Goal: Transaction & Acquisition: Download file/media

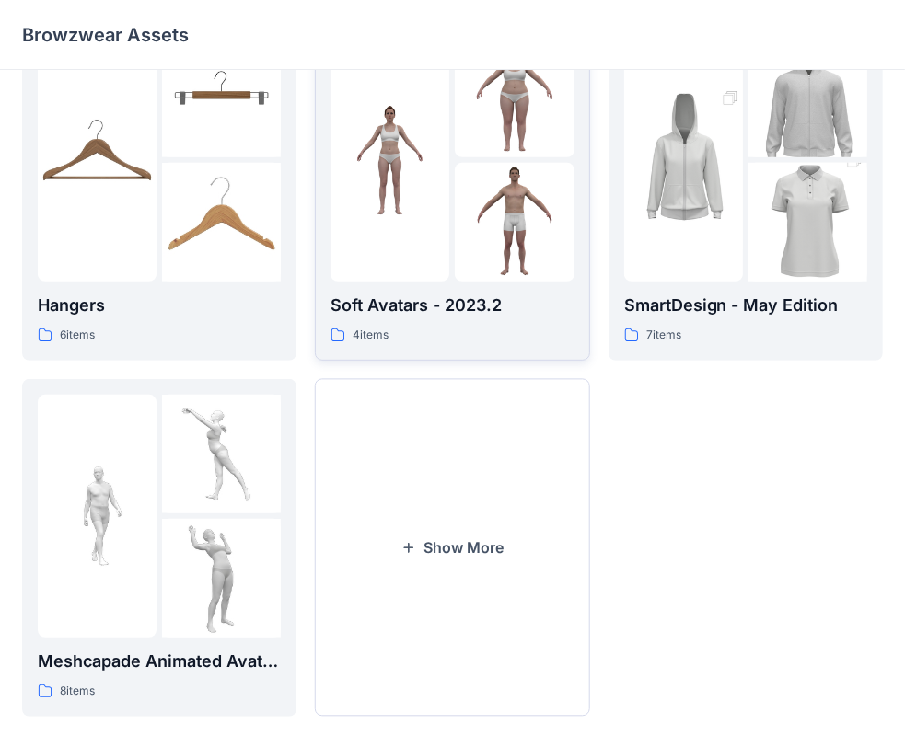
scroll to position [456, 0]
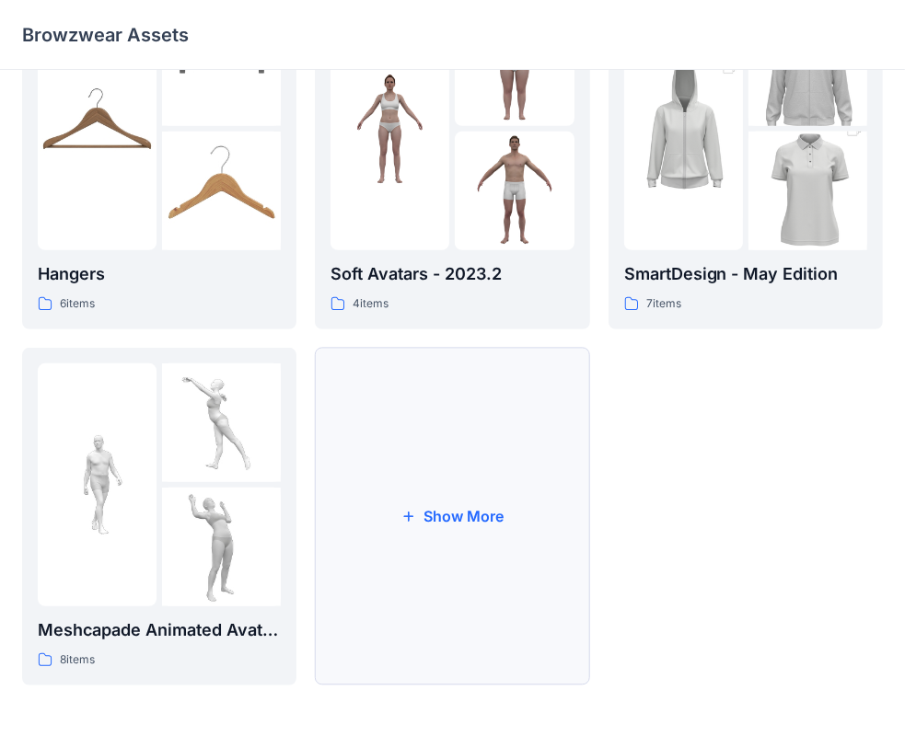
click at [477, 405] on button "Show More" at bounding box center [452, 517] width 274 height 338
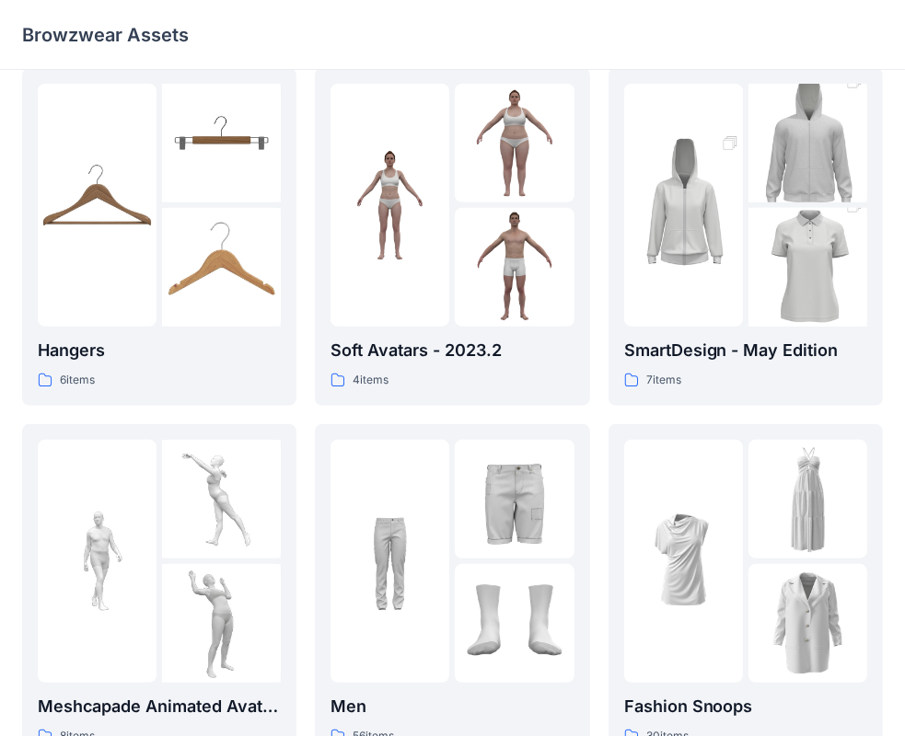
scroll to position [460, 0]
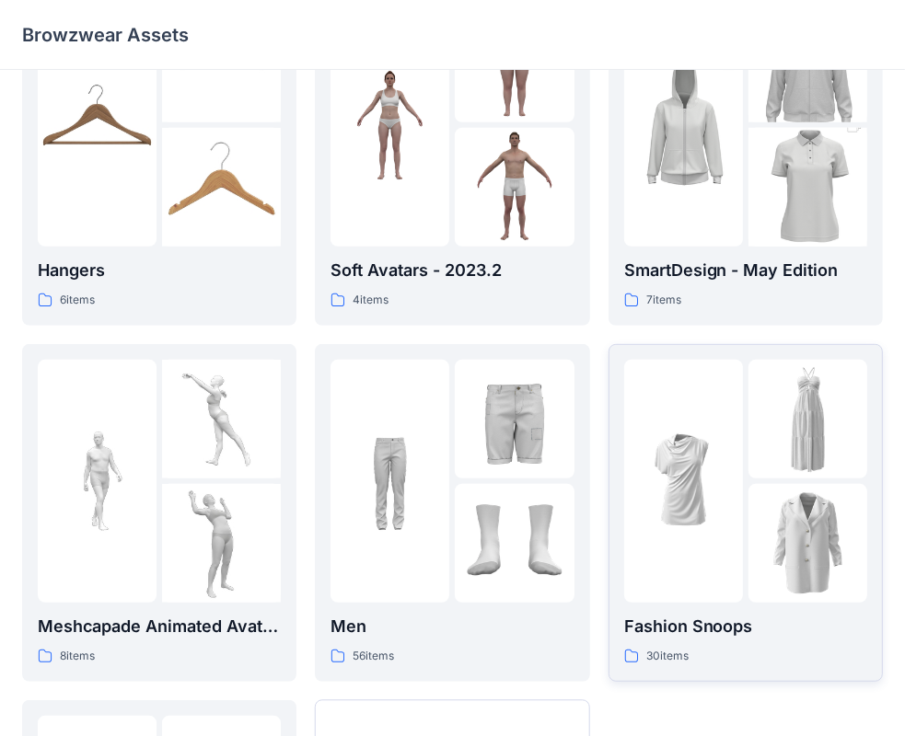
click at [721, 626] on p "Fashion Snoops" at bounding box center [745, 627] width 243 height 26
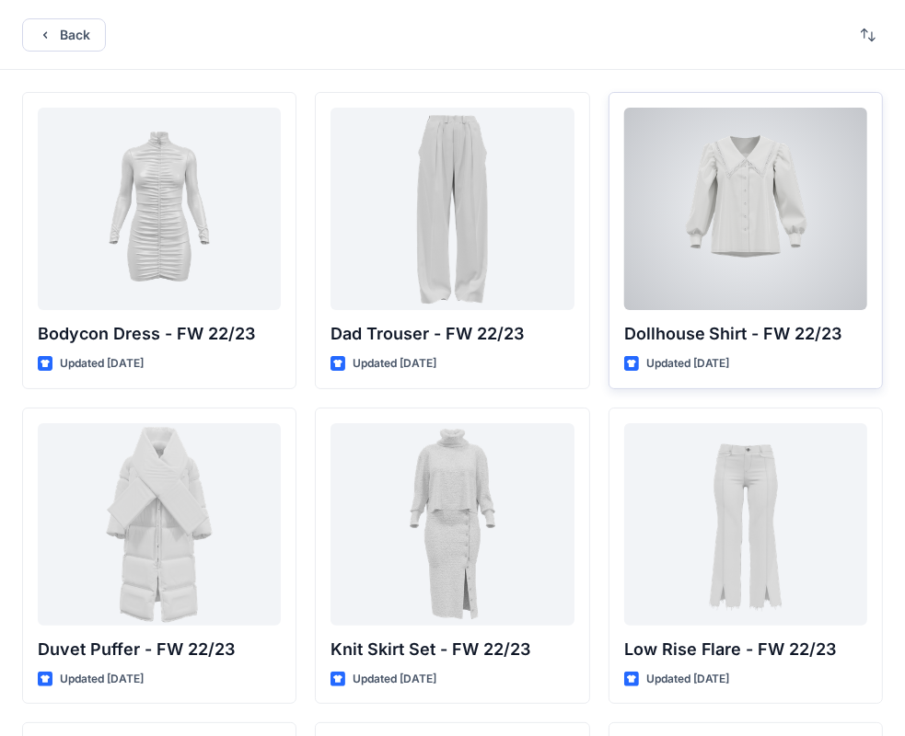
click at [766, 244] on div at bounding box center [745, 209] width 243 height 202
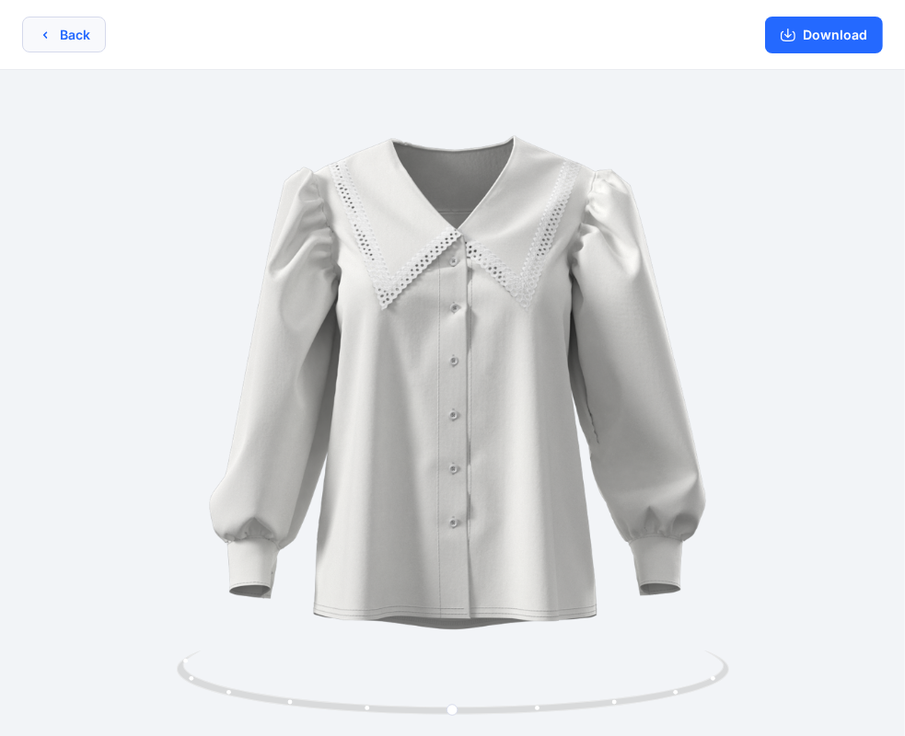
click at [77, 38] on button "Back" at bounding box center [64, 35] width 84 height 36
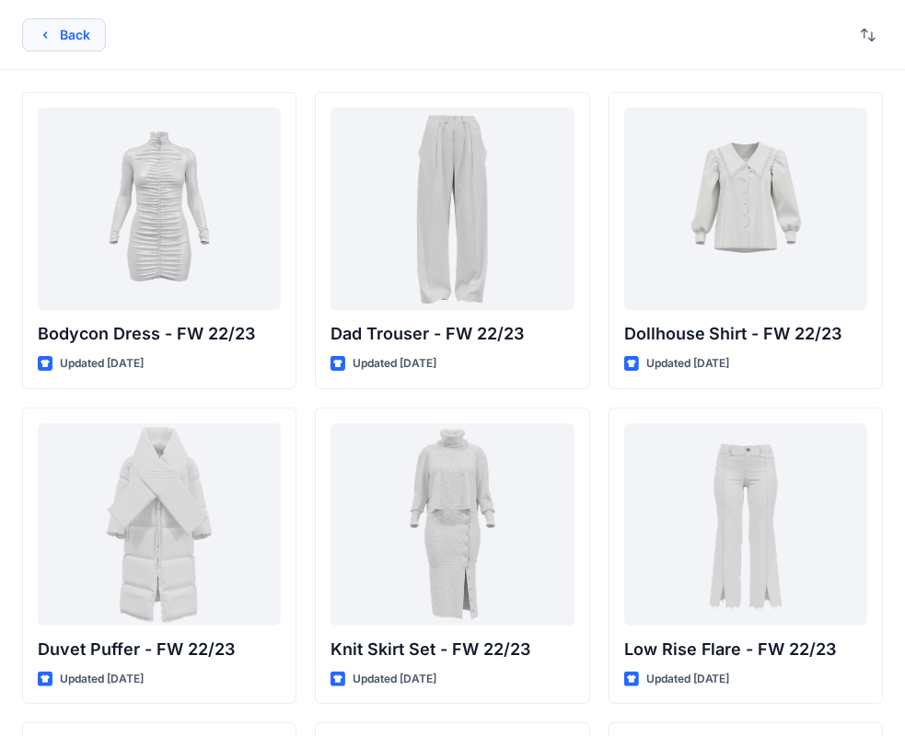
click at [65, 38] on button "Back" at bounding box center [64, 34] width 84 height 33
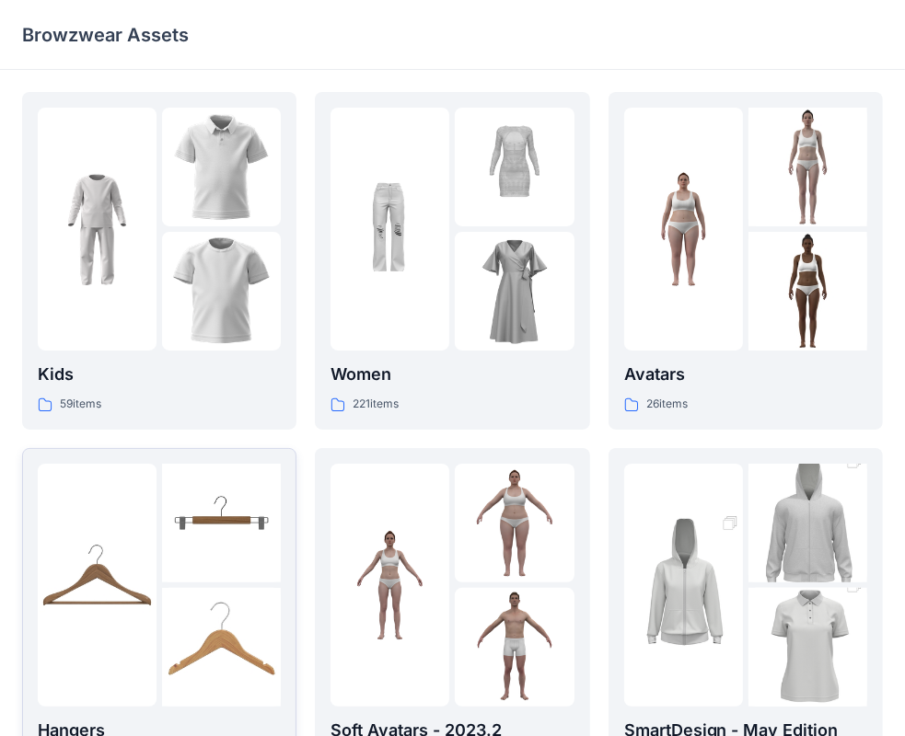
click at [198, 255] on img at bounding box center [221, 291] width 119 height 119
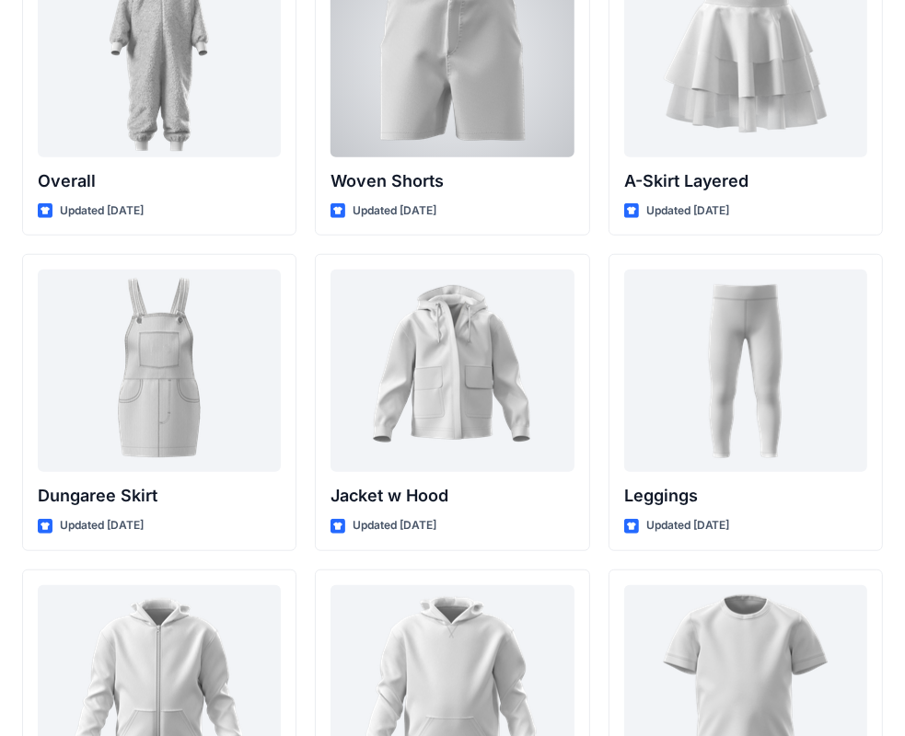
scroll to position [4644, 0]
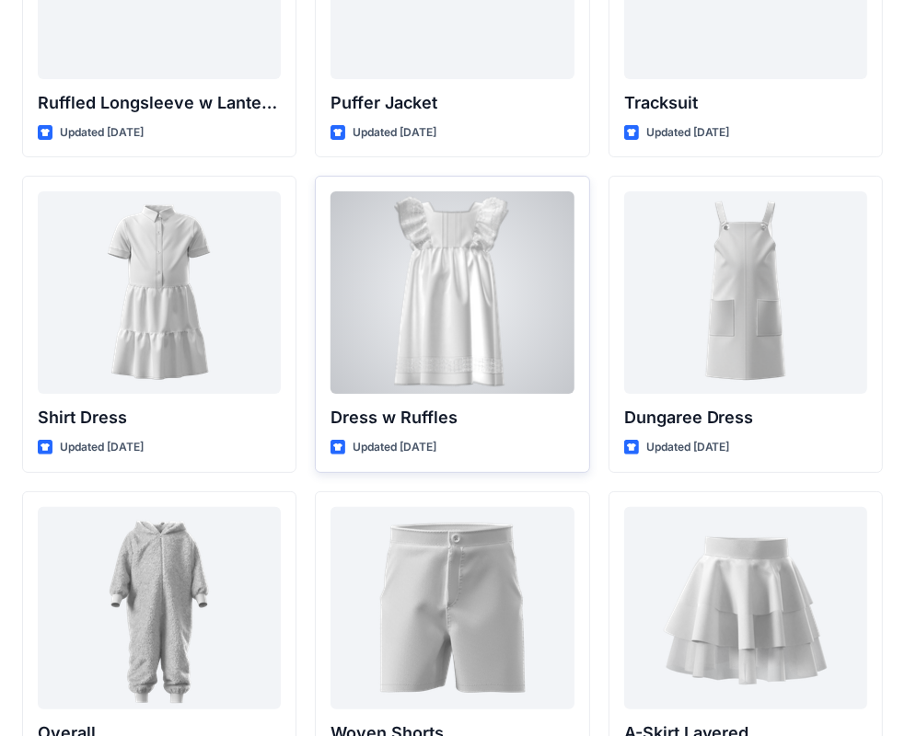
click at [462, 282] on div at bounding box center [451, 292] width 243 height 202
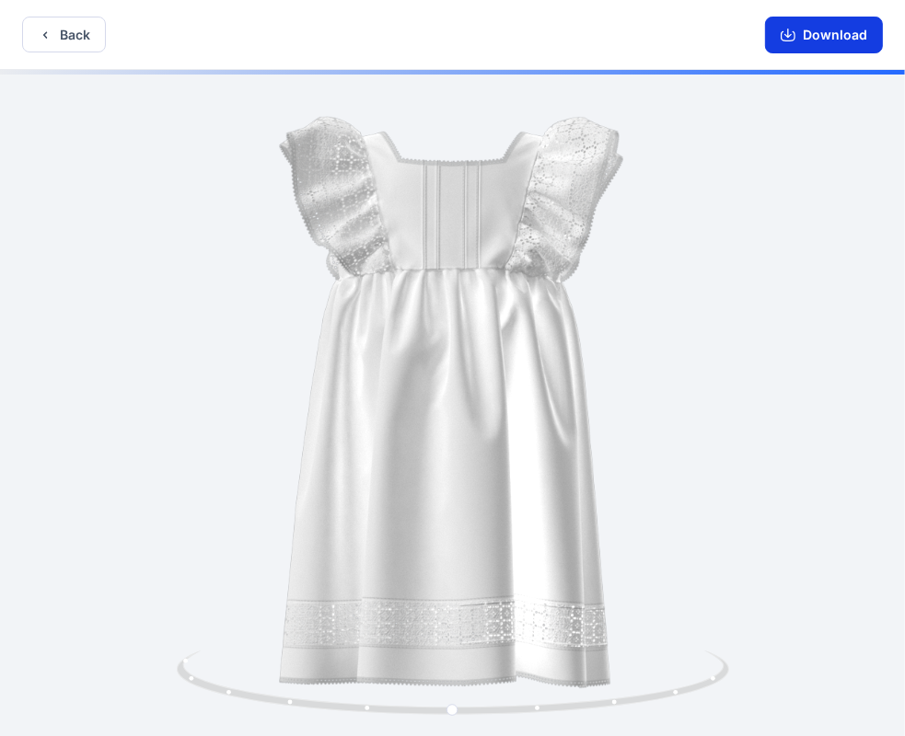
click at [831, 37] on button "Download" at bounding box center [824, 35] width 118 height 37
